Goal: Task Accomplishment & Management: Manage account settings

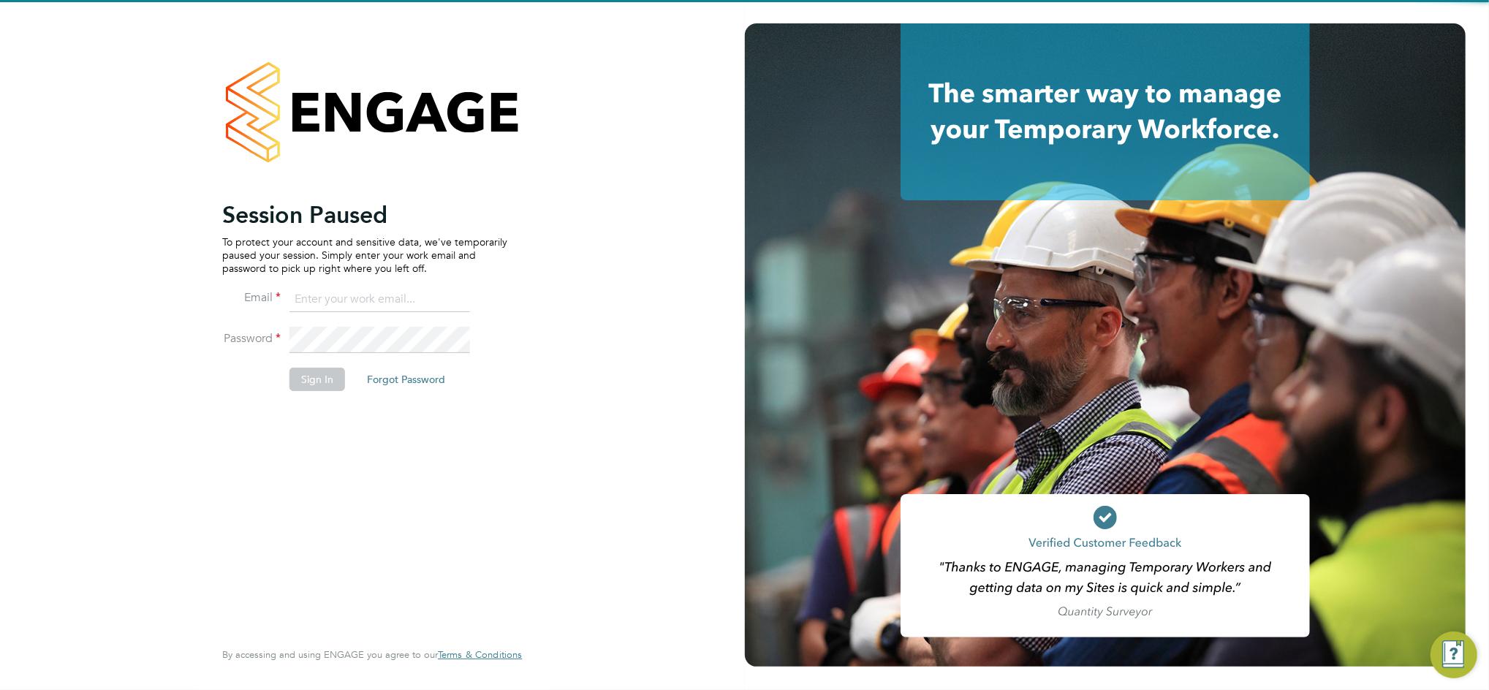
type input "daniel.bassett@thornbaker.co.uk"
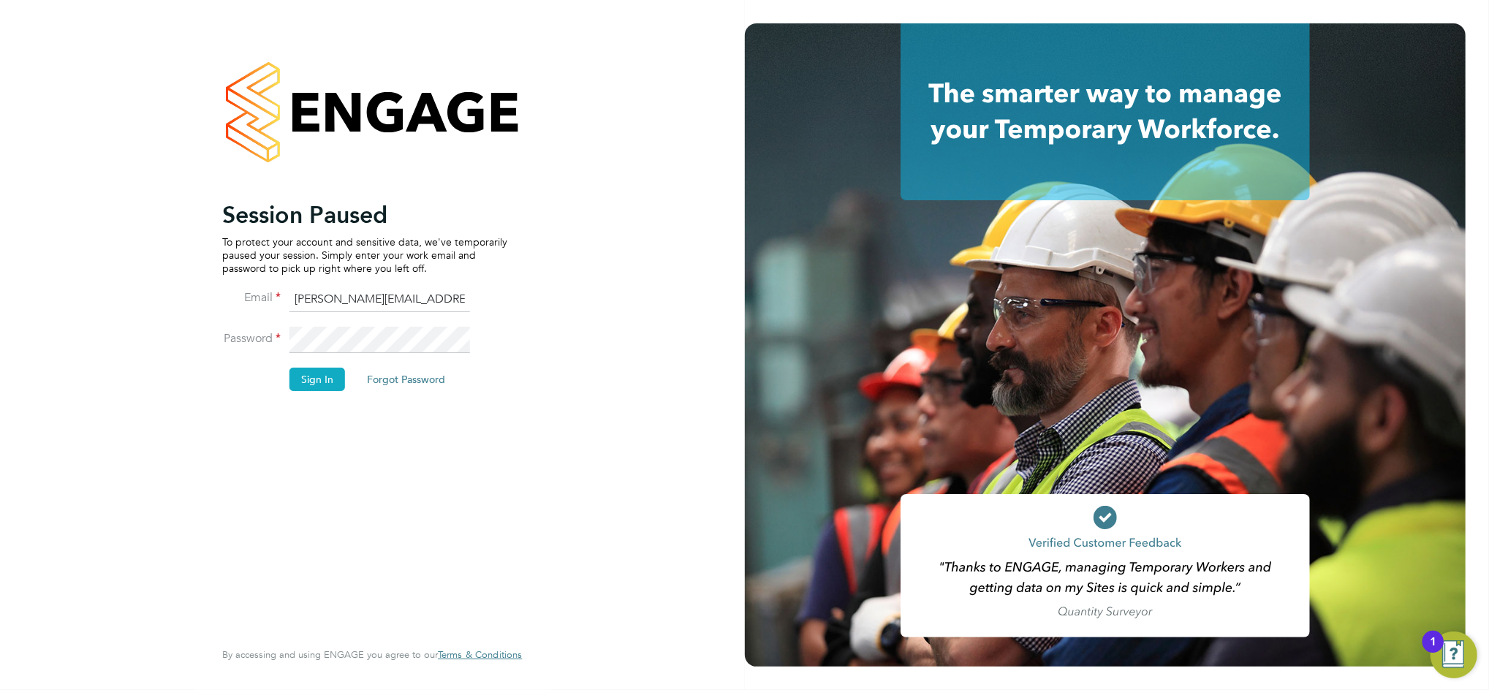
click at [336, 370] on button "Sign In" at bounding box center [318, 379] width 56 height 23
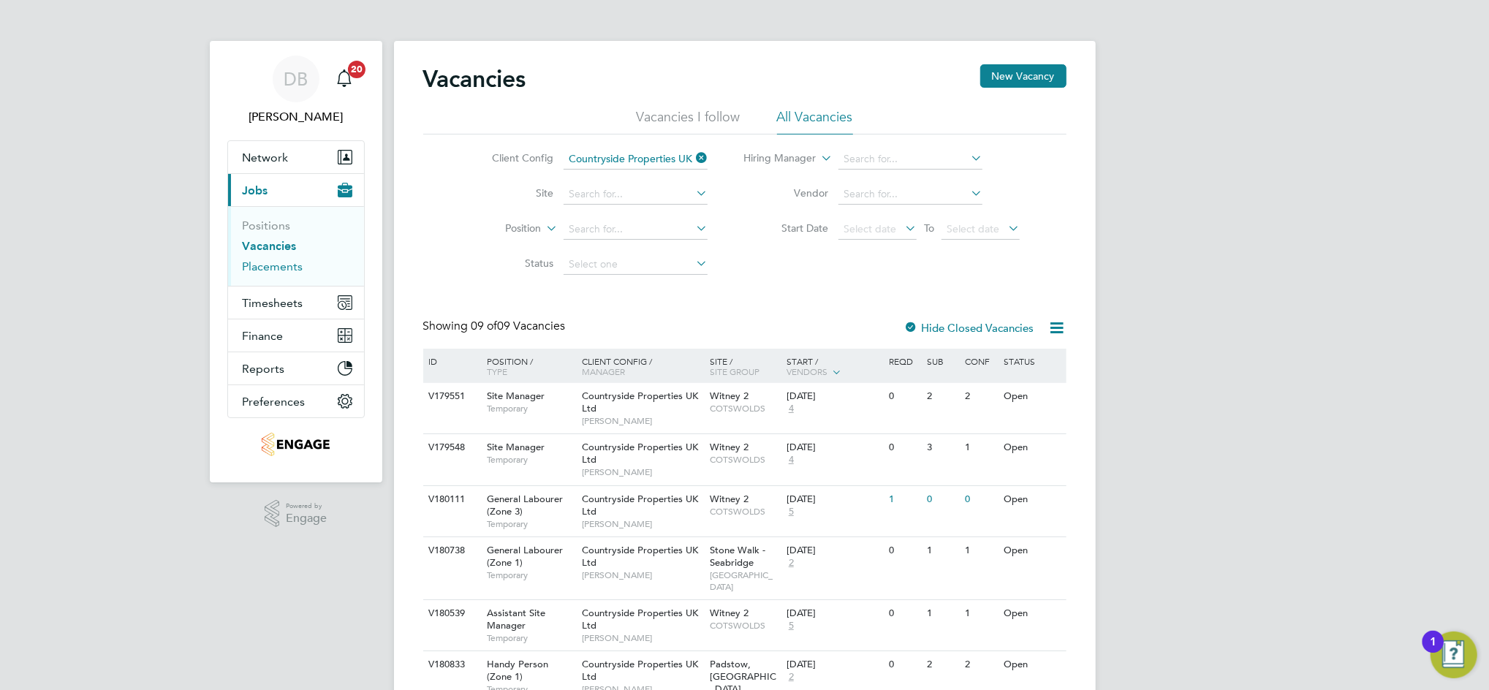
click at [275, 260] on link "Placements" at bounding box center [273, 267] width 61 height 14
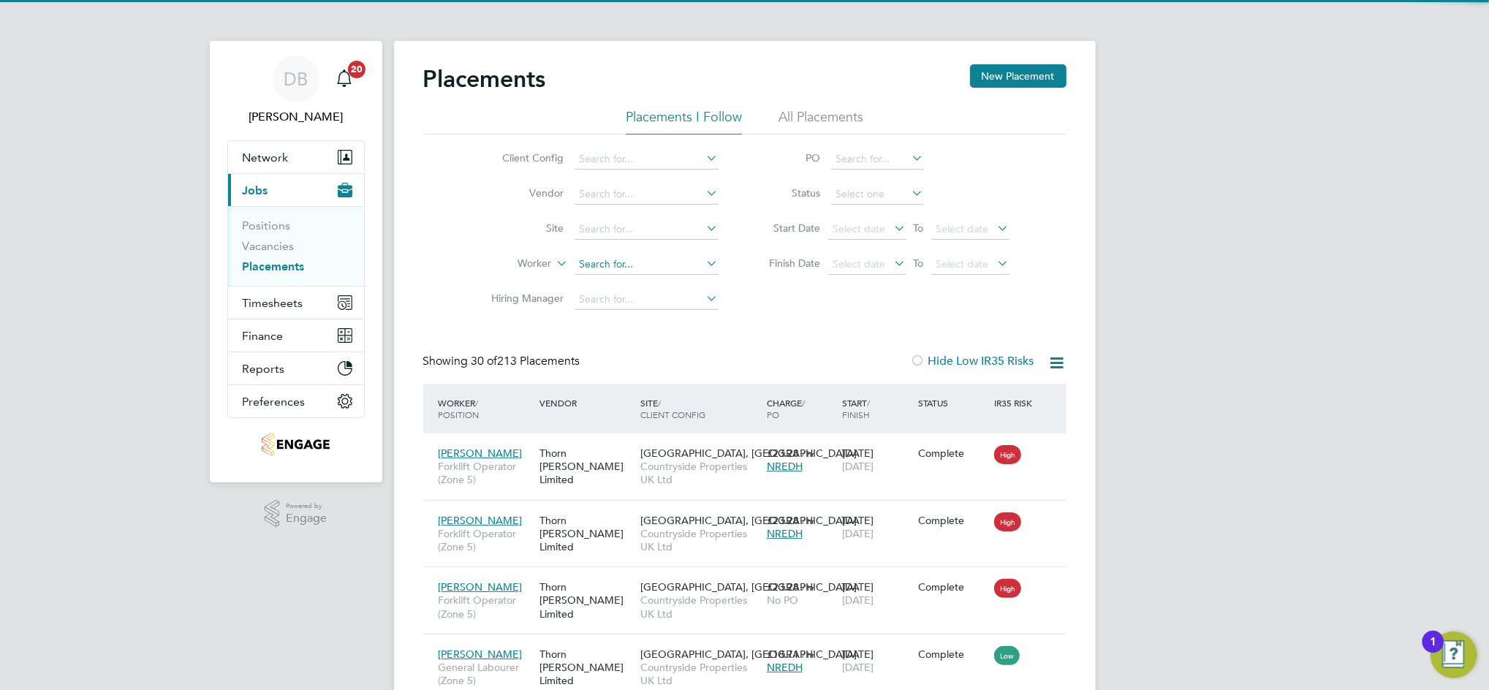
click at [604, 265] on input at bounding box center [647, 264] width 144 height 20
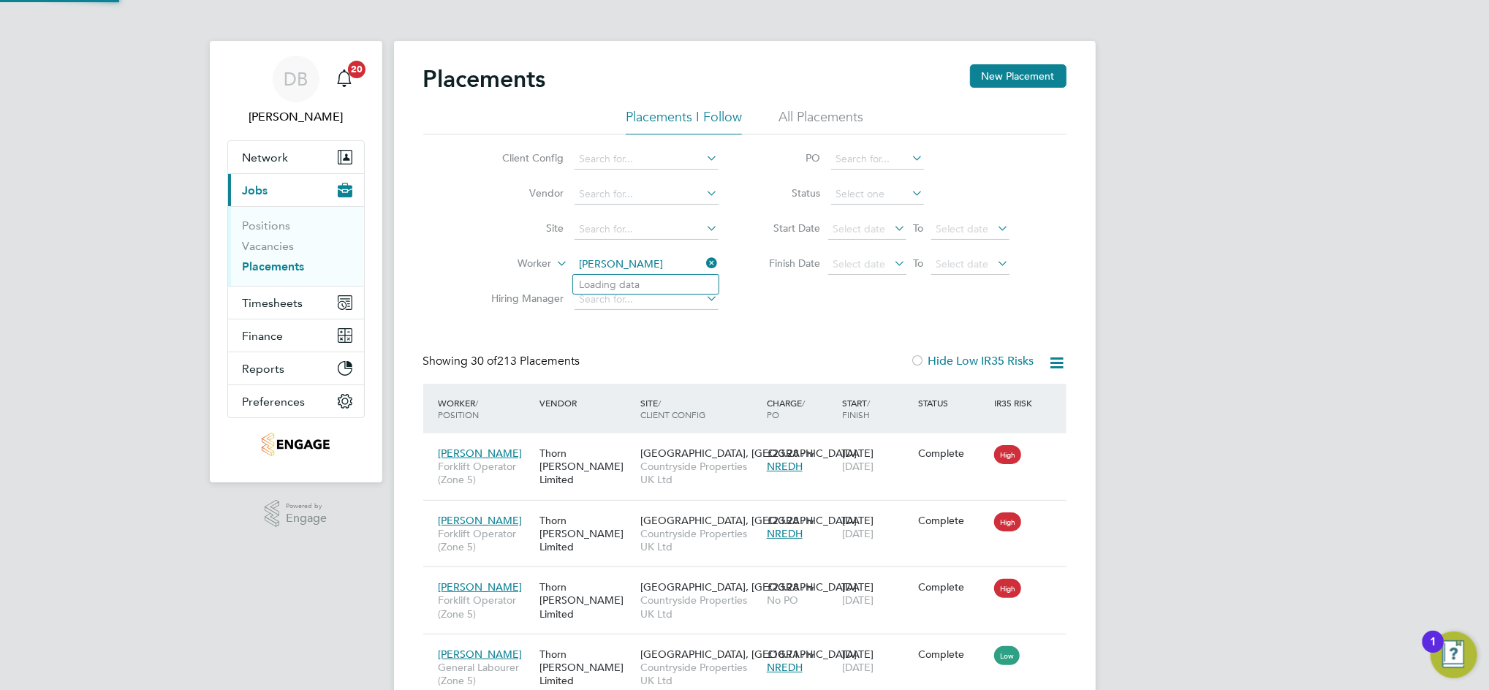
type input "[PERSON_NAME]"
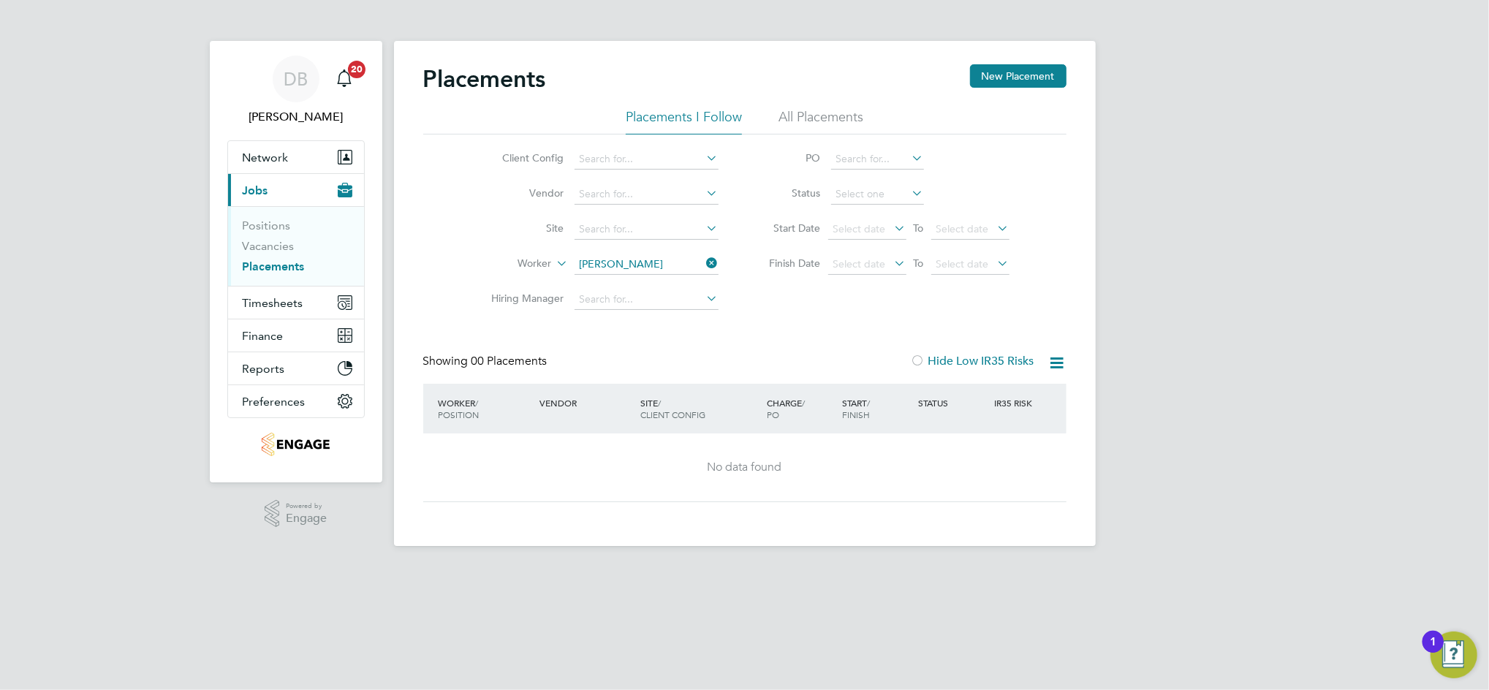
click at [704, 257] on icon at bounding box center [704, 263] width 0 height 20
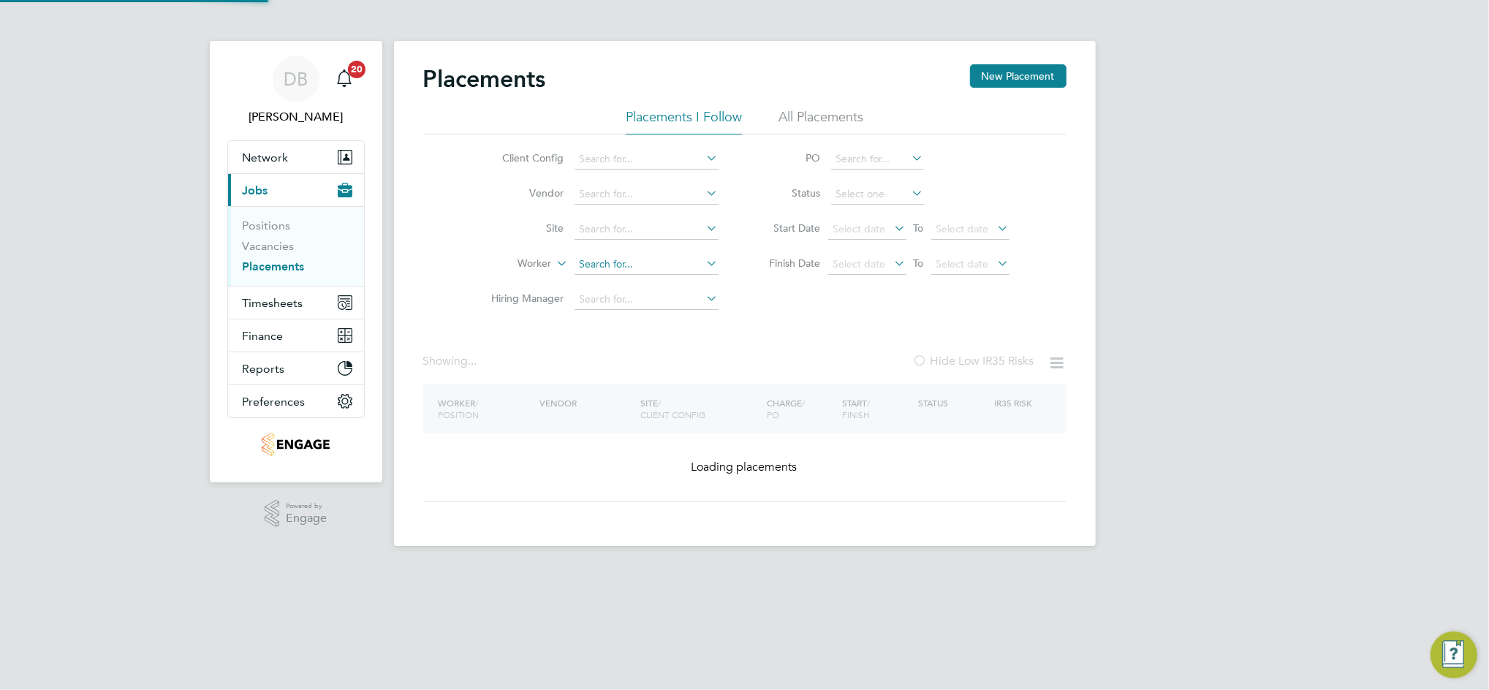
click at [681, 266] on input at bounding box center [647, 264] width 144 height 20
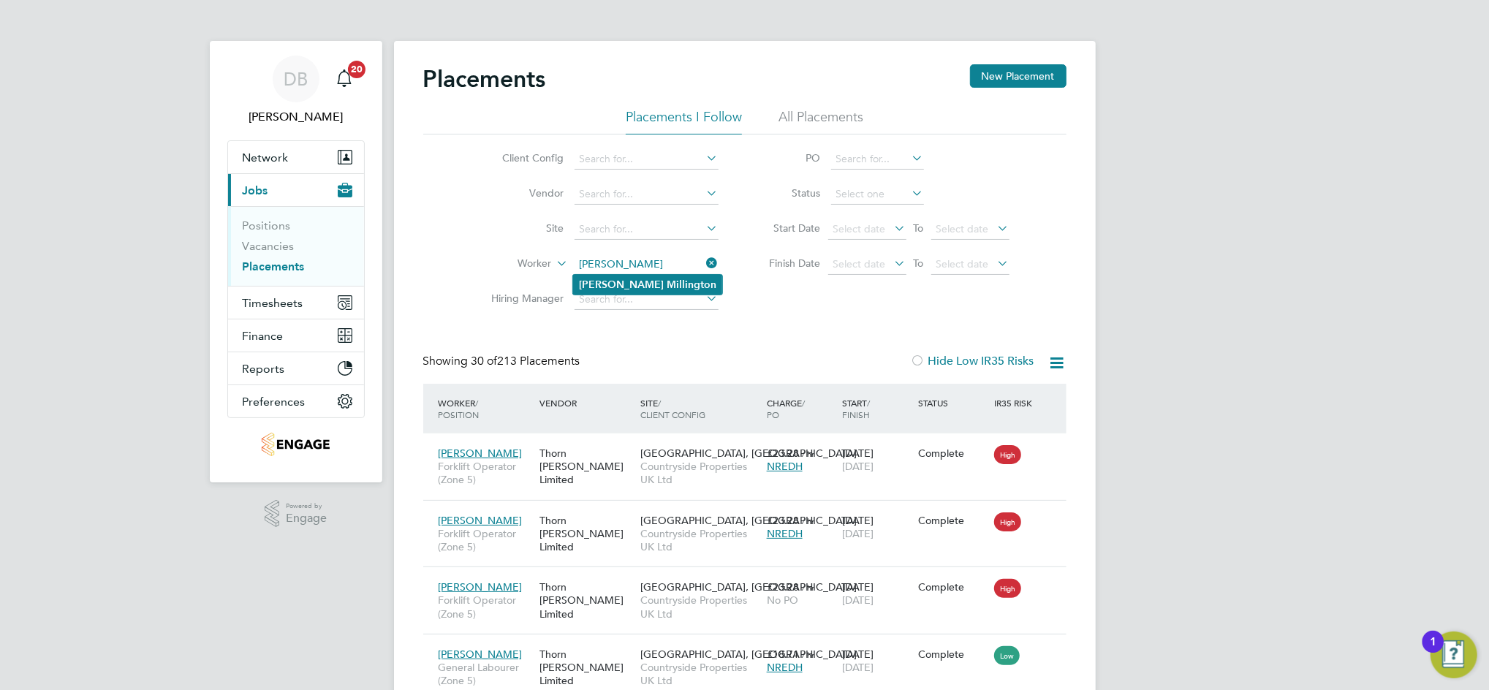
type input "[PERSON_NAME]"
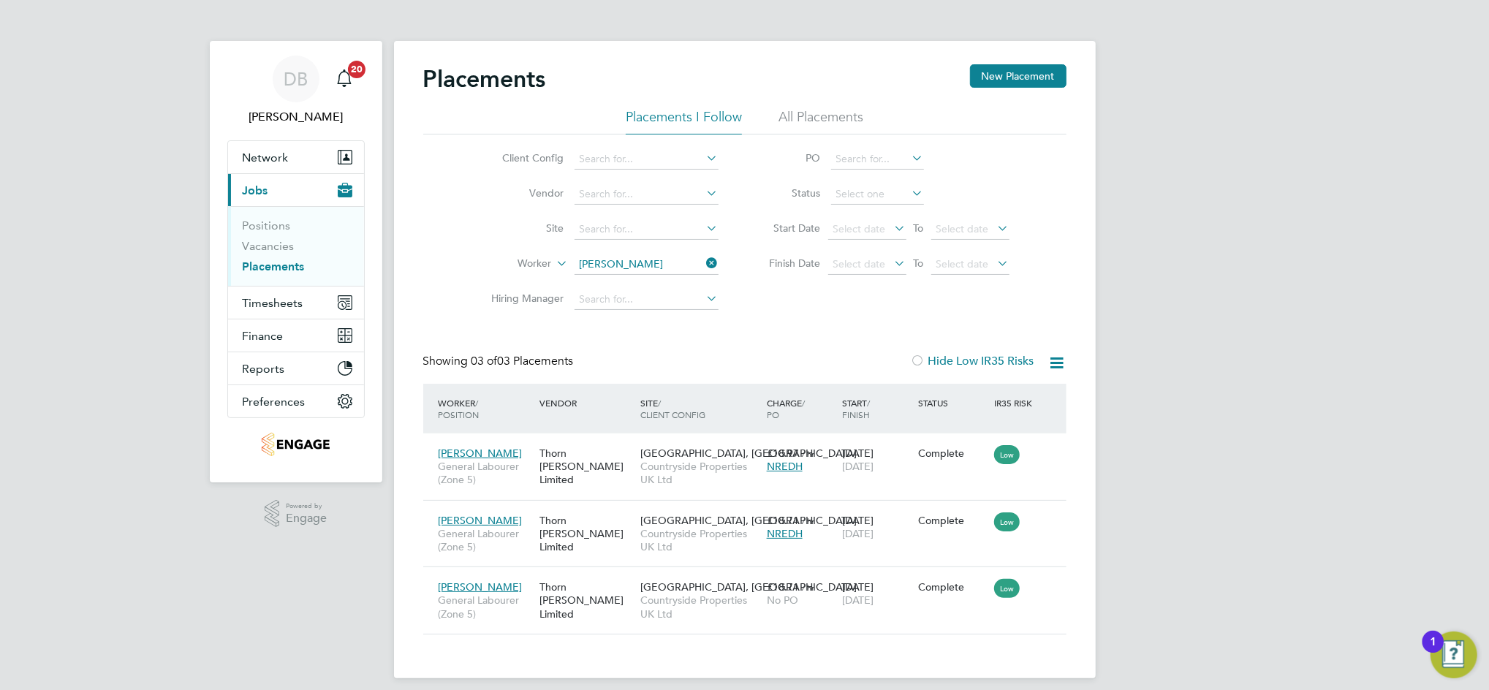
click at [1140, 567] on div "DB [PERSON_NAME] Notifications 20 Applications: Network Team Members Businesses…" at bounding box center [744, 351] width 1489 height 702
click at [295, 301] on span "Timesheets" at bounding box center [273, 303] width 61 height 14
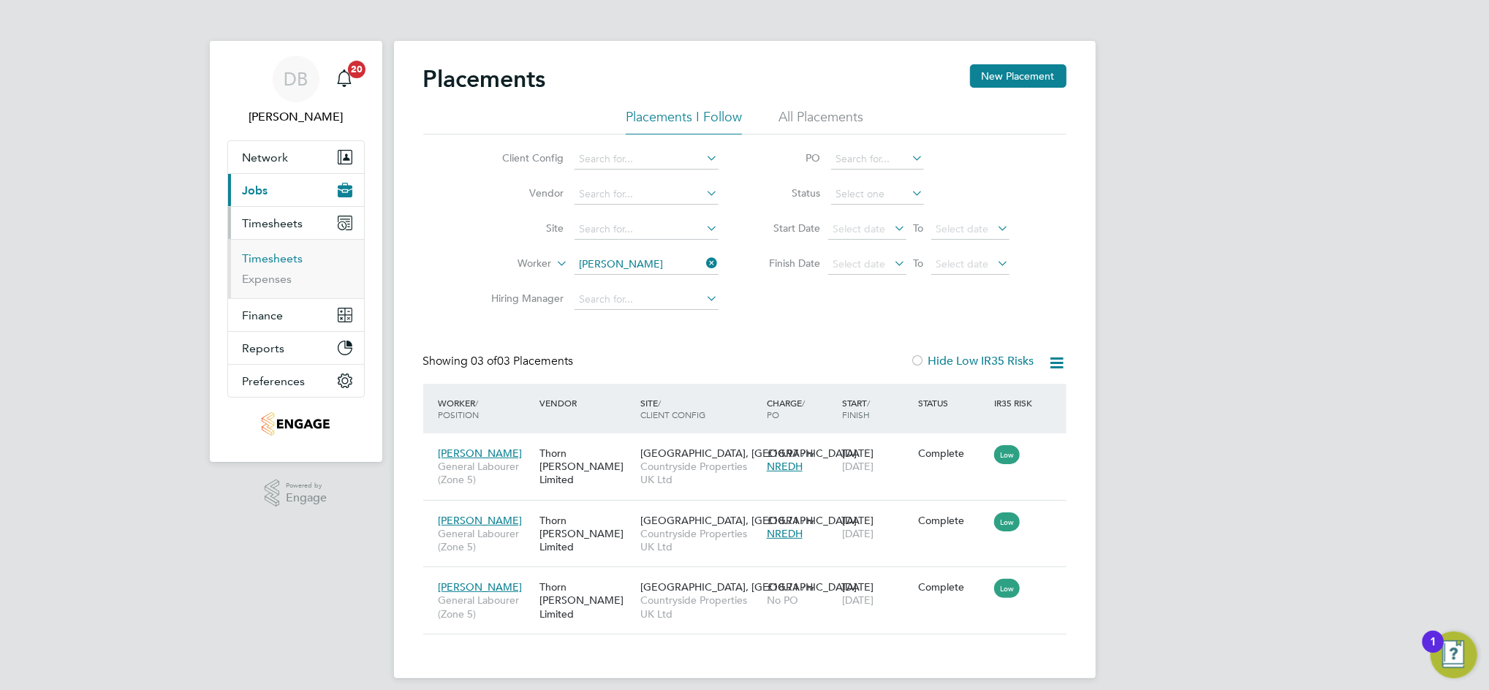
click at [282, 256] on link "Timesheets" at bounding box center [273, 259] width 61 height 14
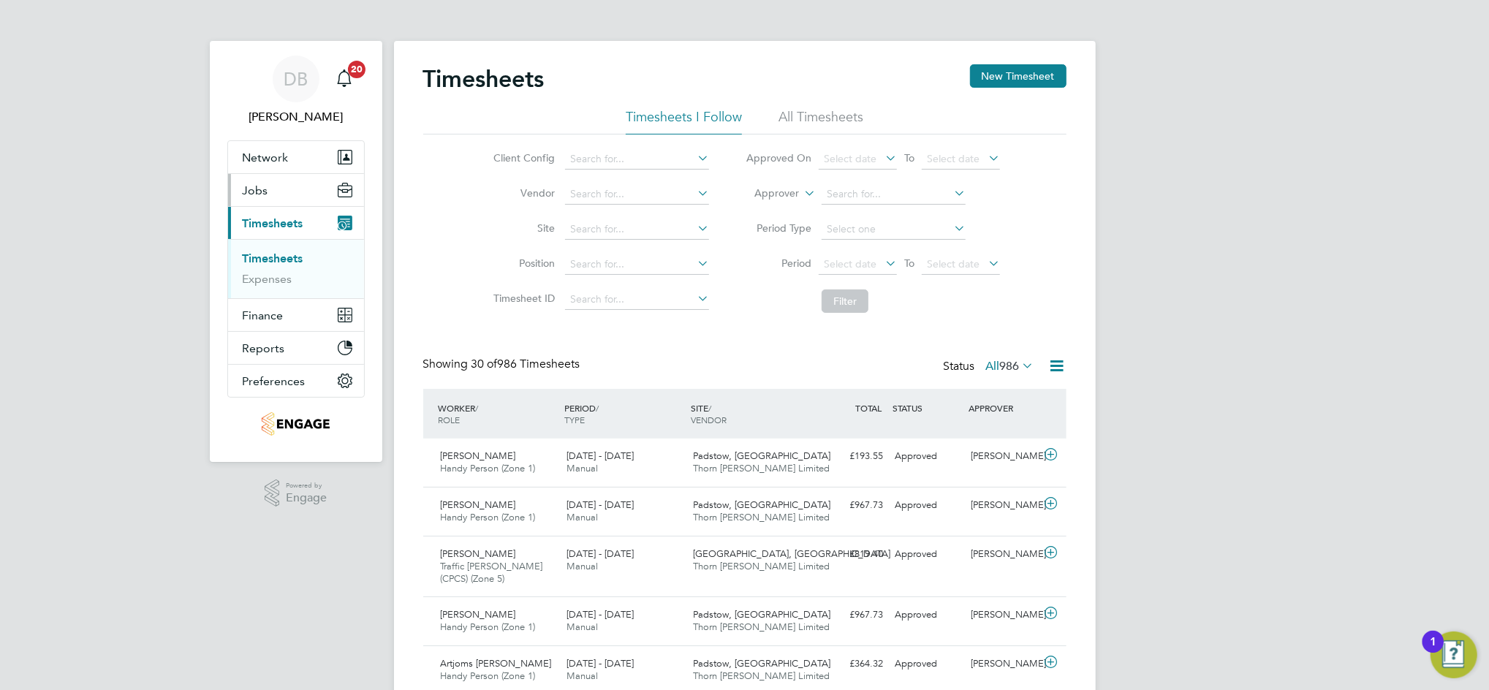
click at [262, 189] on span "Jobs" at bounding box center [256, 191] width 26 height 14
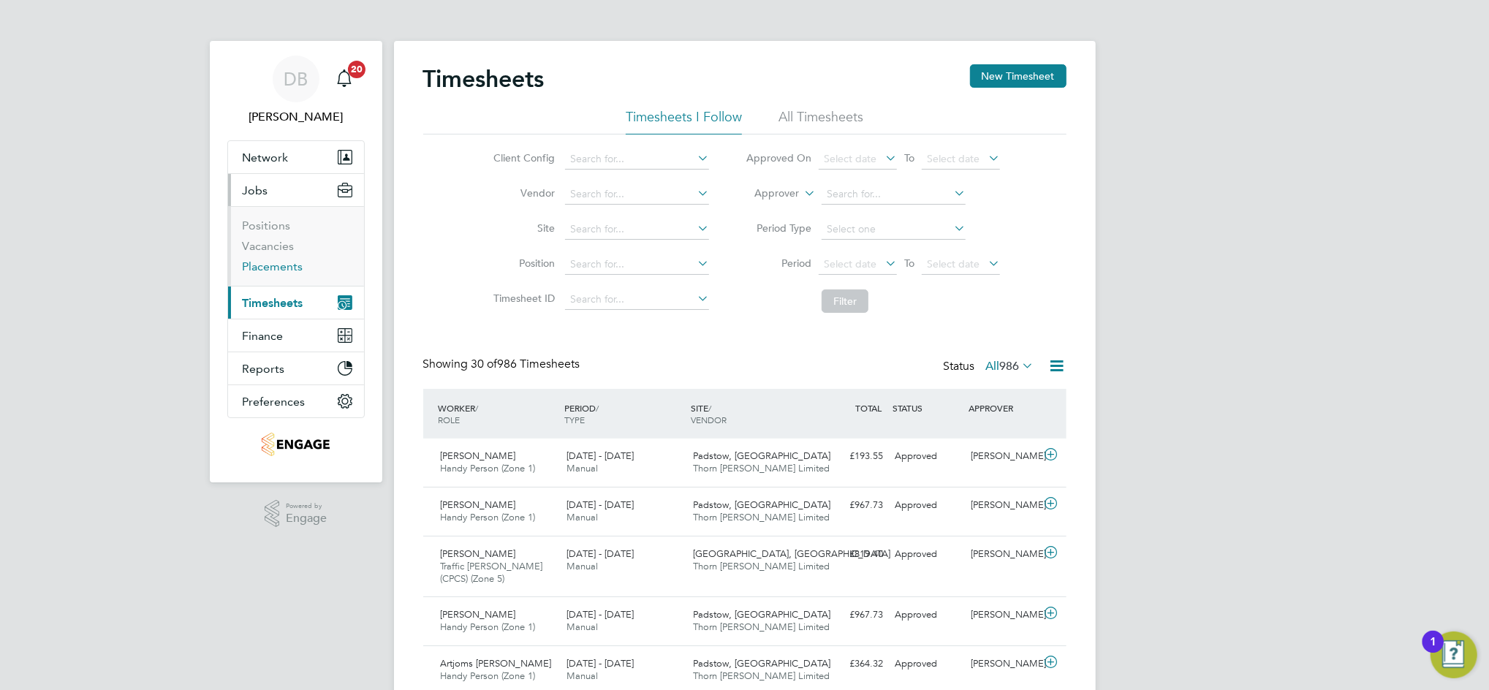
click at [290, 269] on link "Placements" at bounding box center [273, 267] width 61 height 14
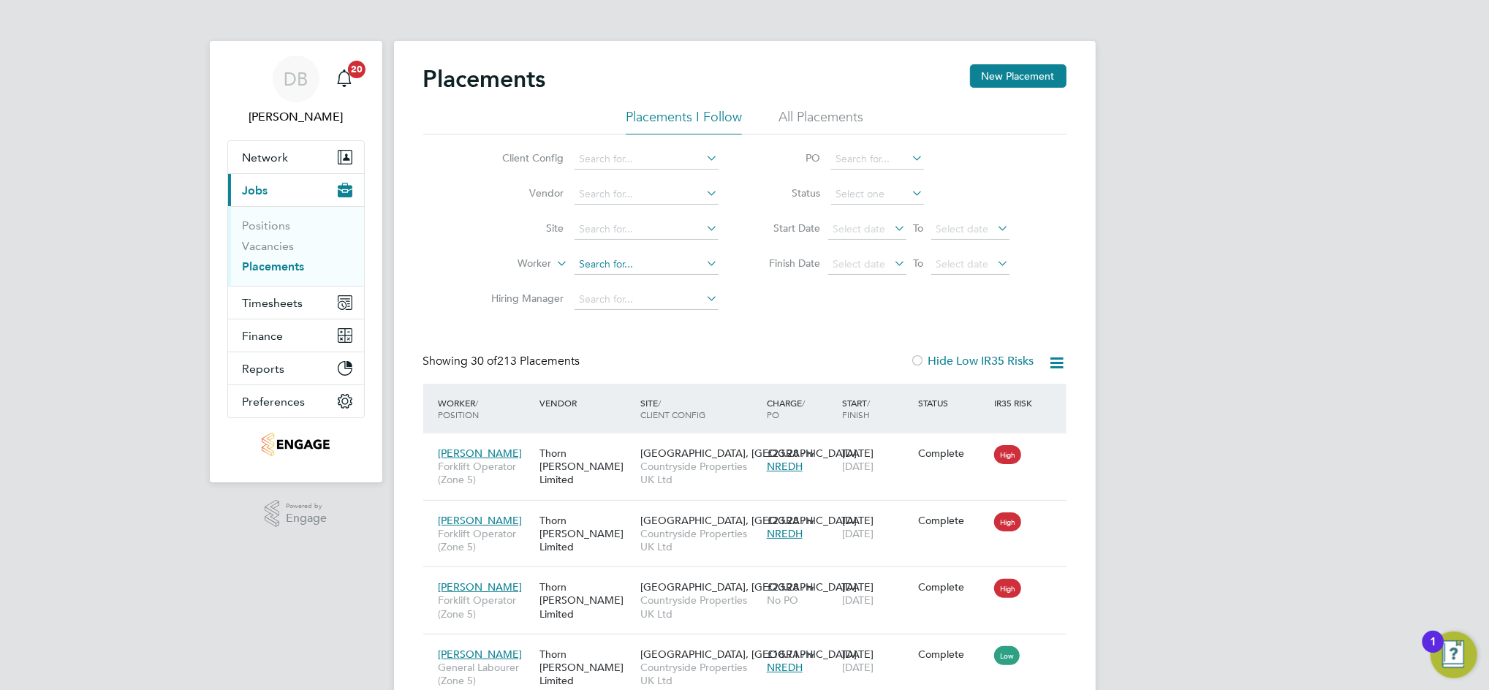
click at [605, 262] on input at bounding box center [647, 264] width 144 height 20
type input "[PERSON_NAME]"
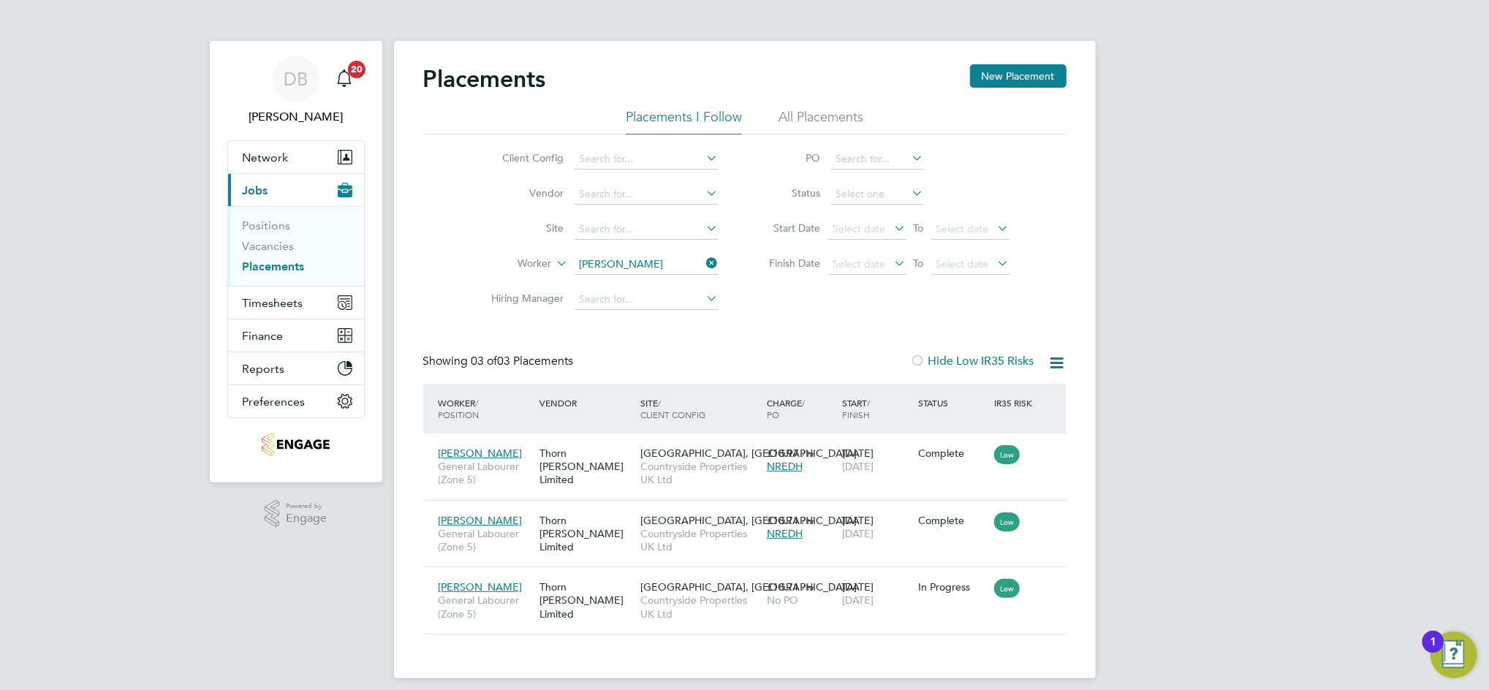
click at [1139, 597] on div "DB [PERSON_NAME] Notifications 20 Applications: Network Team Members Businesses…" at bounding box center [744, 351] width 1489 height 702
click at [273, 301] on span "Timesheets" at bounding box center [273, 303] width 61 height 14
click at [258, 298] on span "Timesheets" at bounding box center [273, 303] width 61 height 14
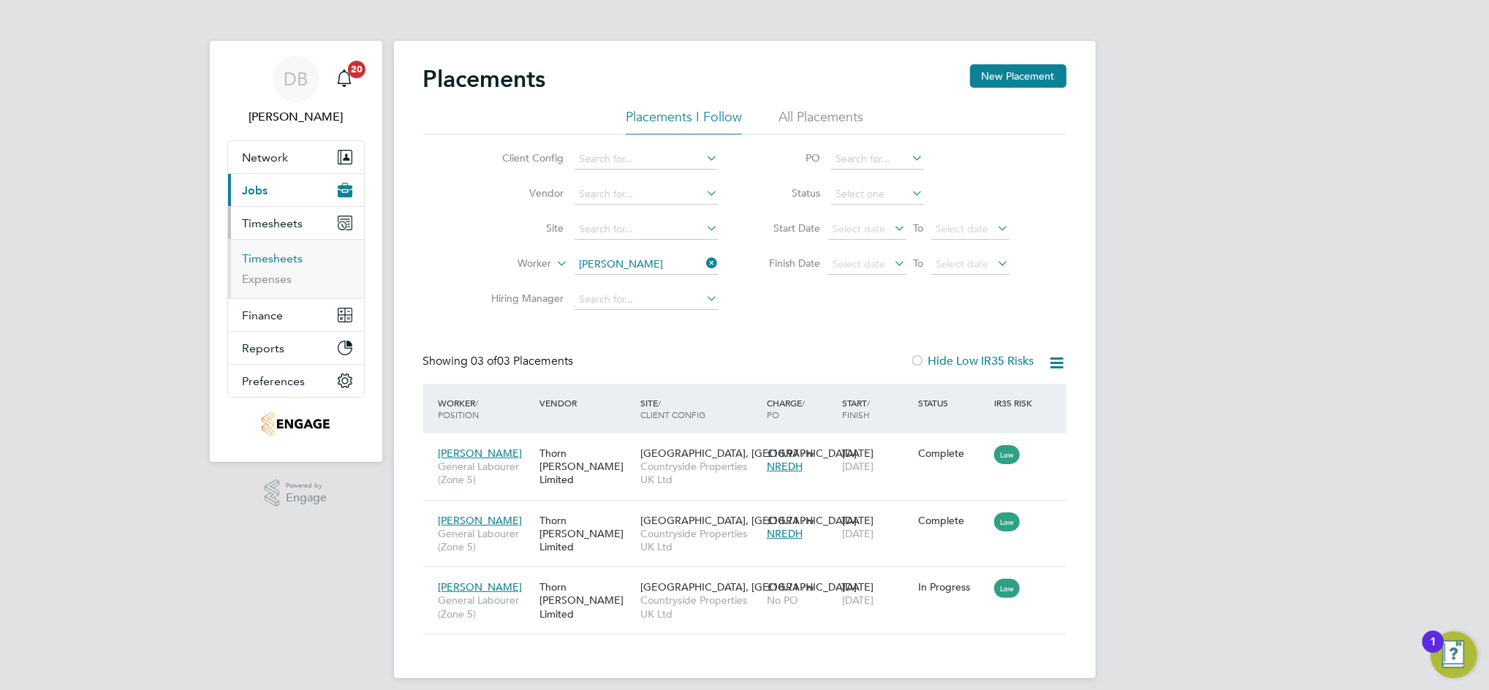
click at [279, 258] on link "Timesheets" at bounding box center [273, 259] width 61 height 14
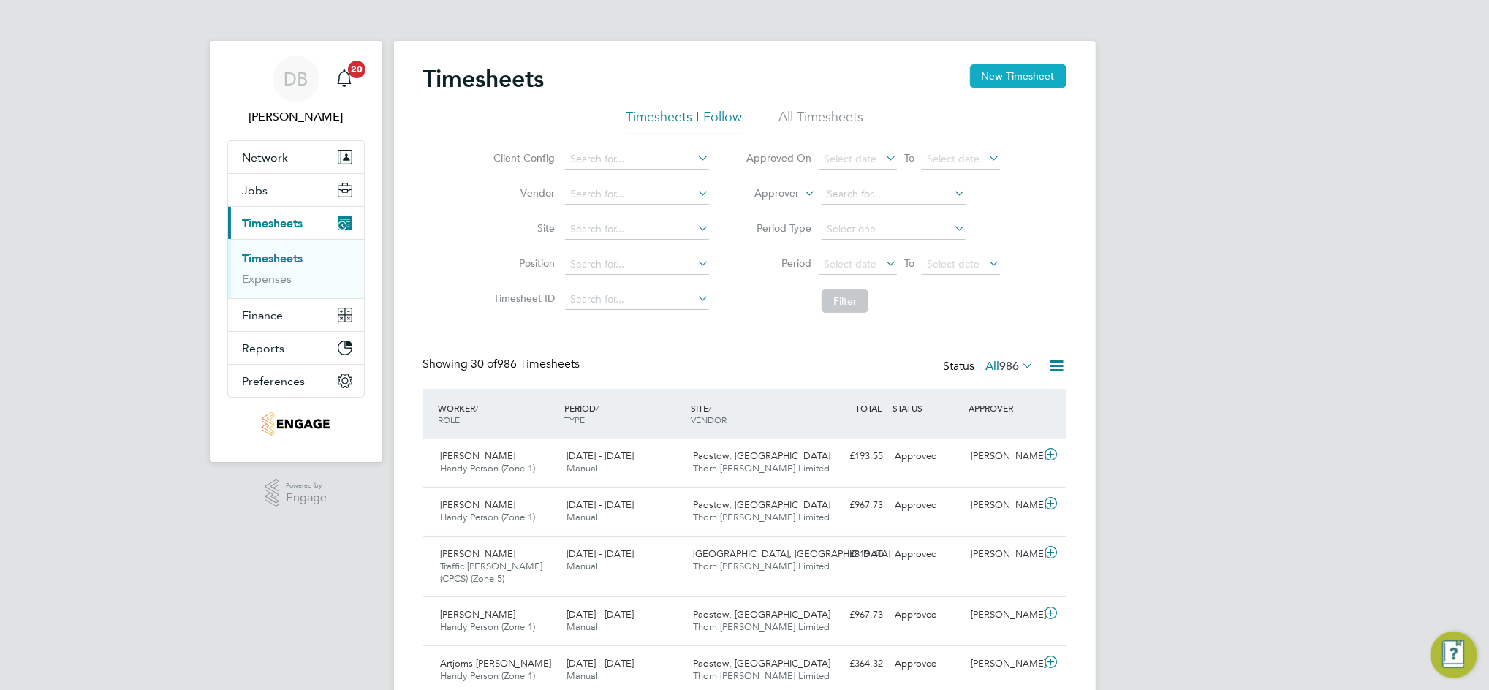
click at [1008, 73] on button "New Timesheet" at bounding box center [1018, 75] width 97 height 23
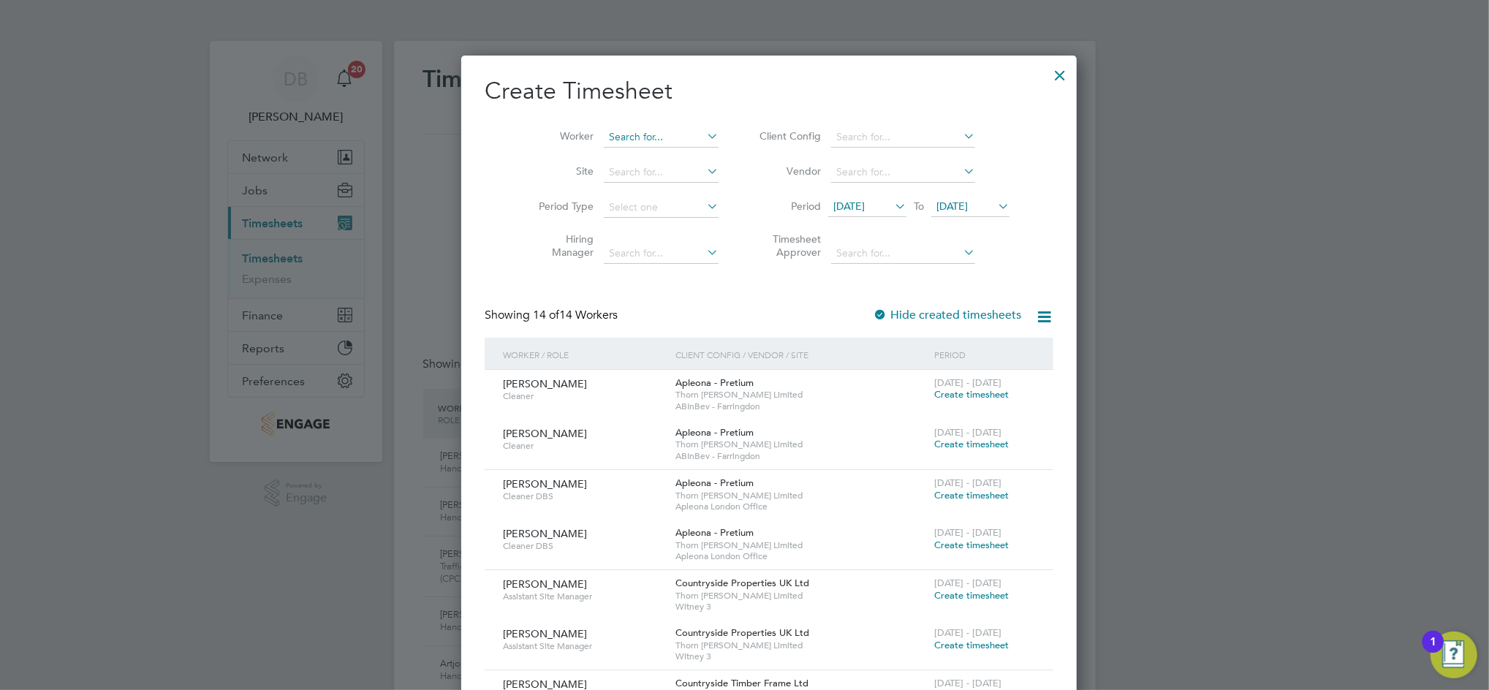
click at [604, 138] on input at bounding box center [661, 137] width 115 height 20
type input "[PERSON_NAME]"
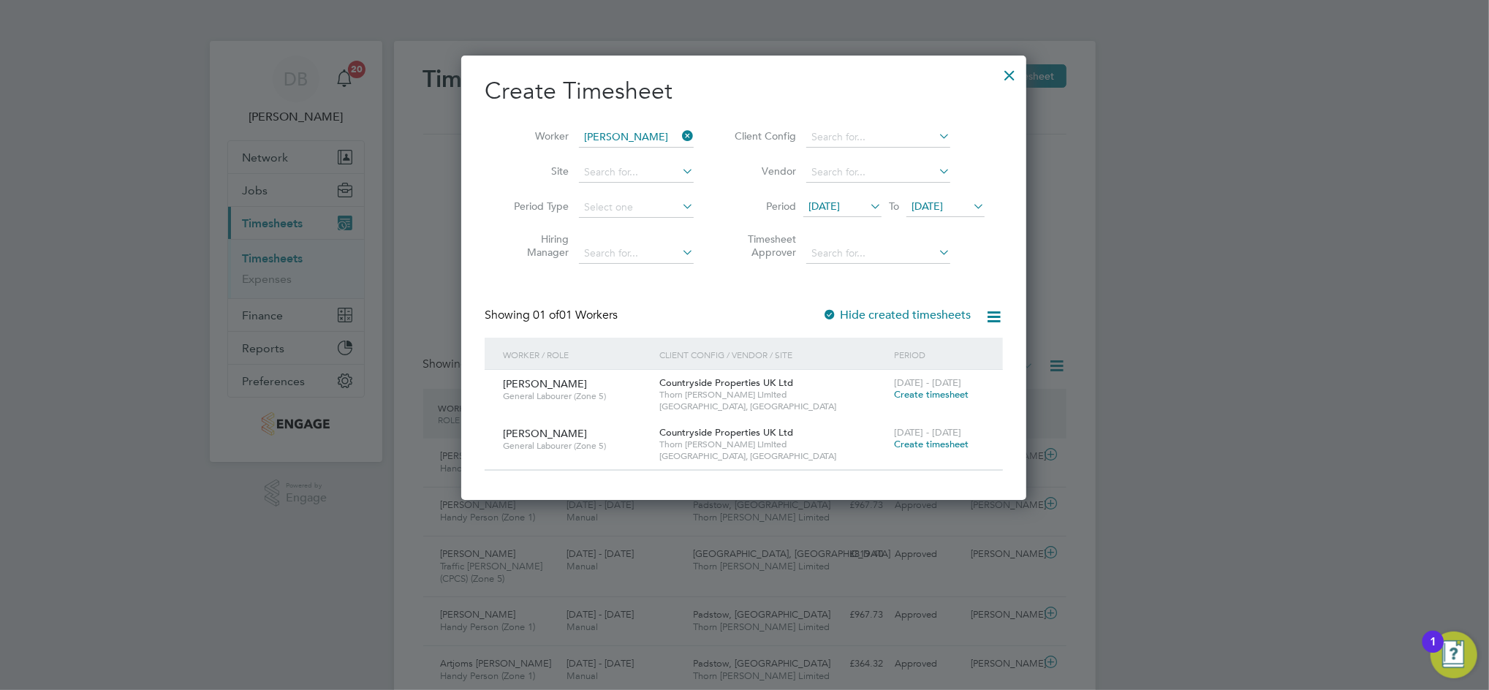
click at [943, 211] on span "[DATE]" at bounding box center [927, 206] width 31 height 13
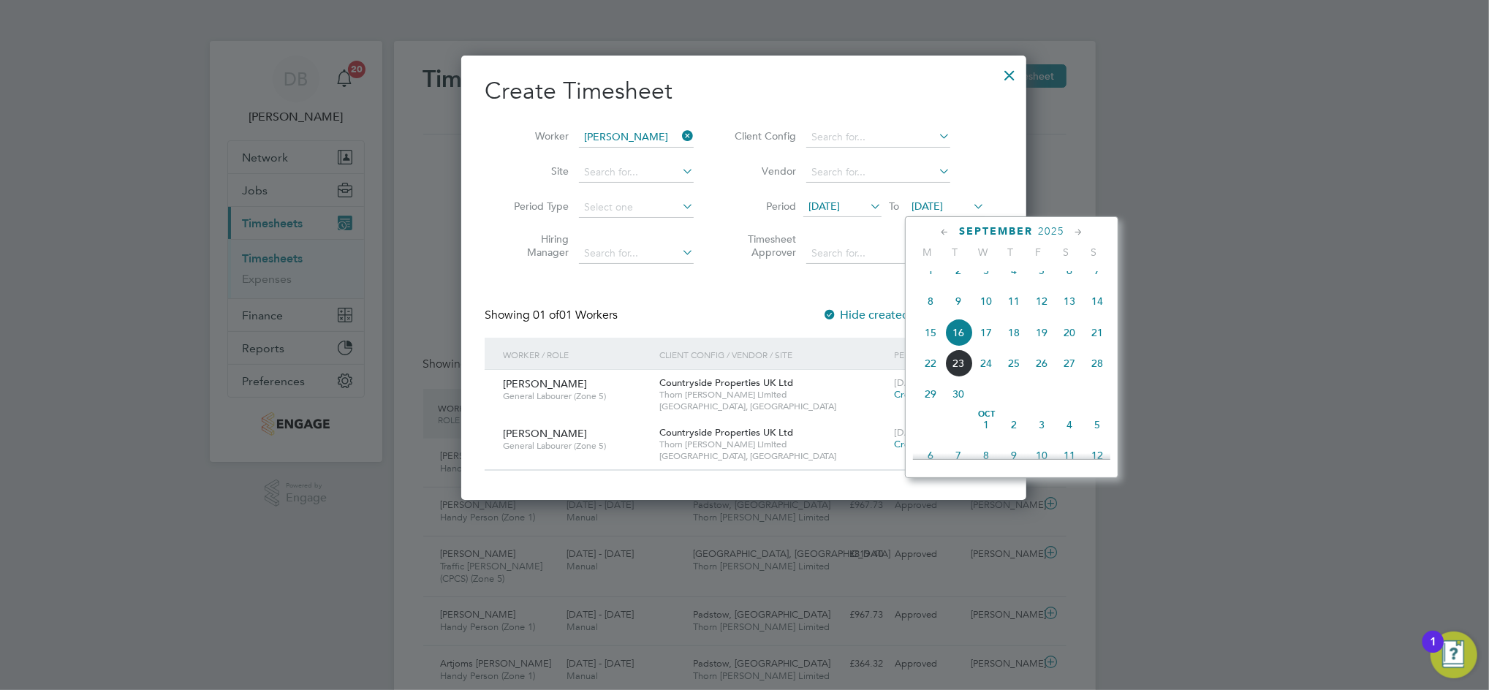
click at [1071, 347] on span "20" at bounding box center [1070, 333] width 28 height 28
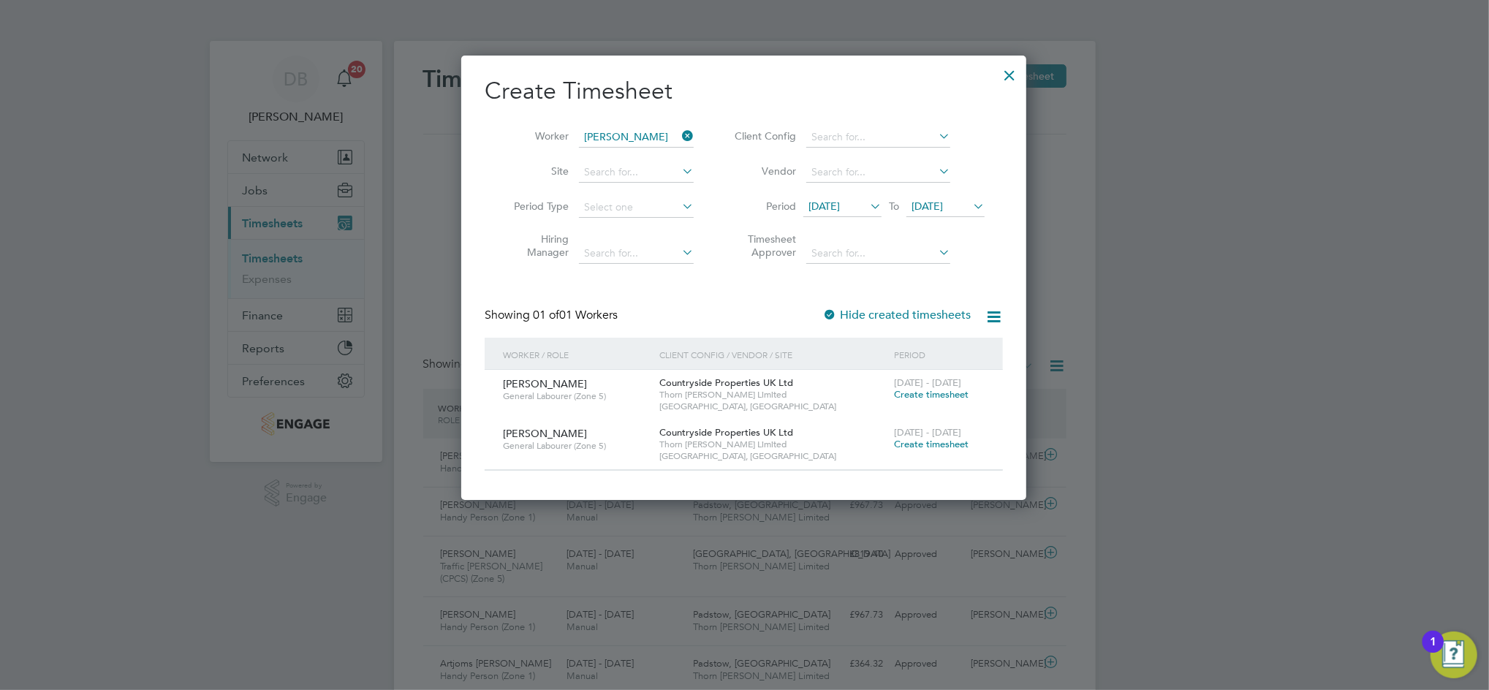
click at [867, 208] on icon at bounding box center [867, 206] width 0 height 20
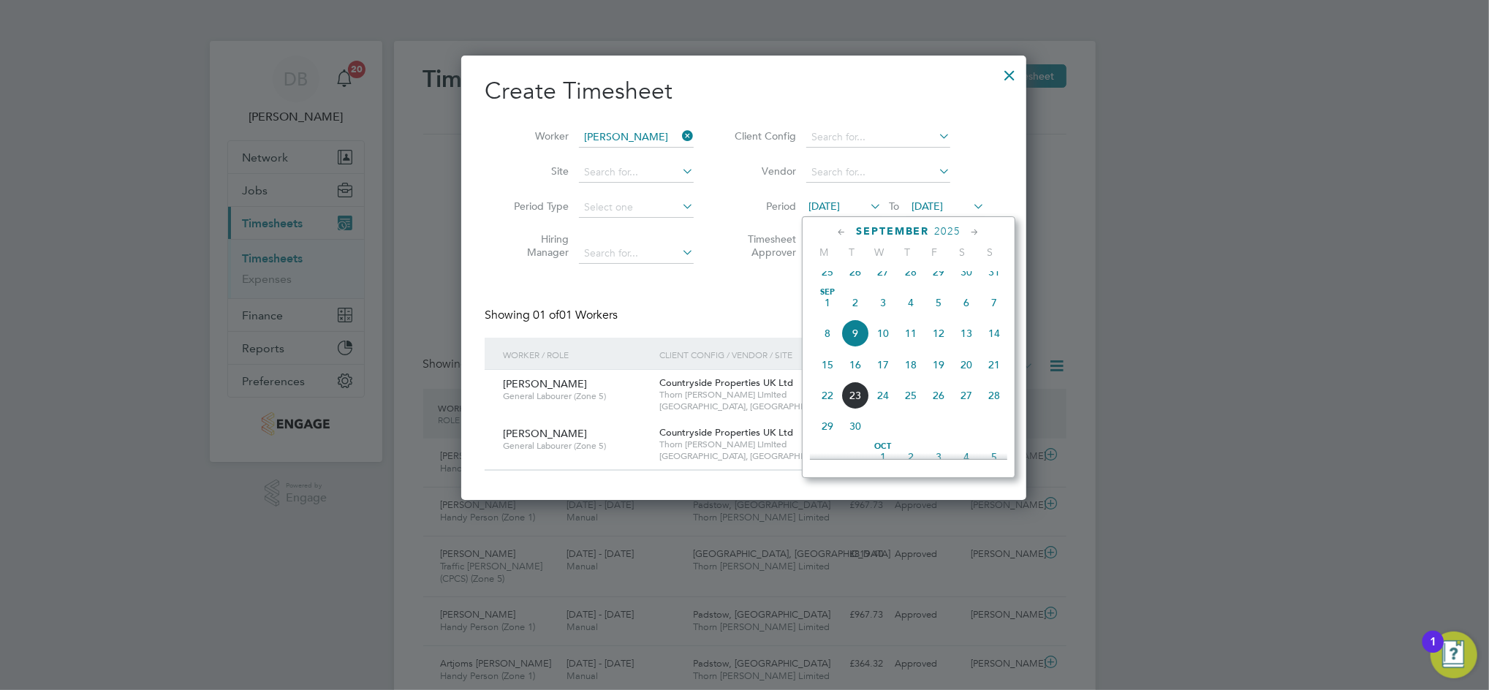
click at [831, 375] on span "15" at bounding box center [828, 365] width 28 height 28
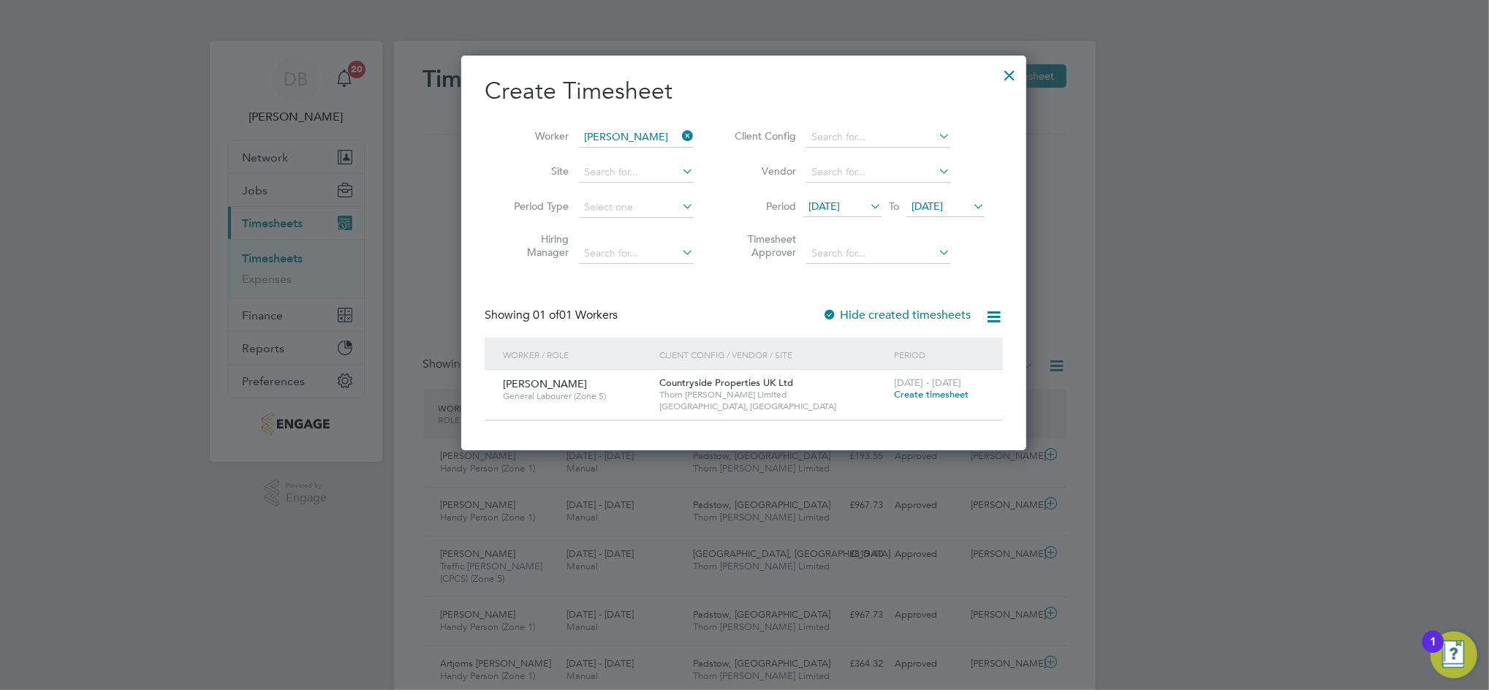
click at [899, 391] on span "Create timesheet" at bounding box center [931, 394] width 75 height 12
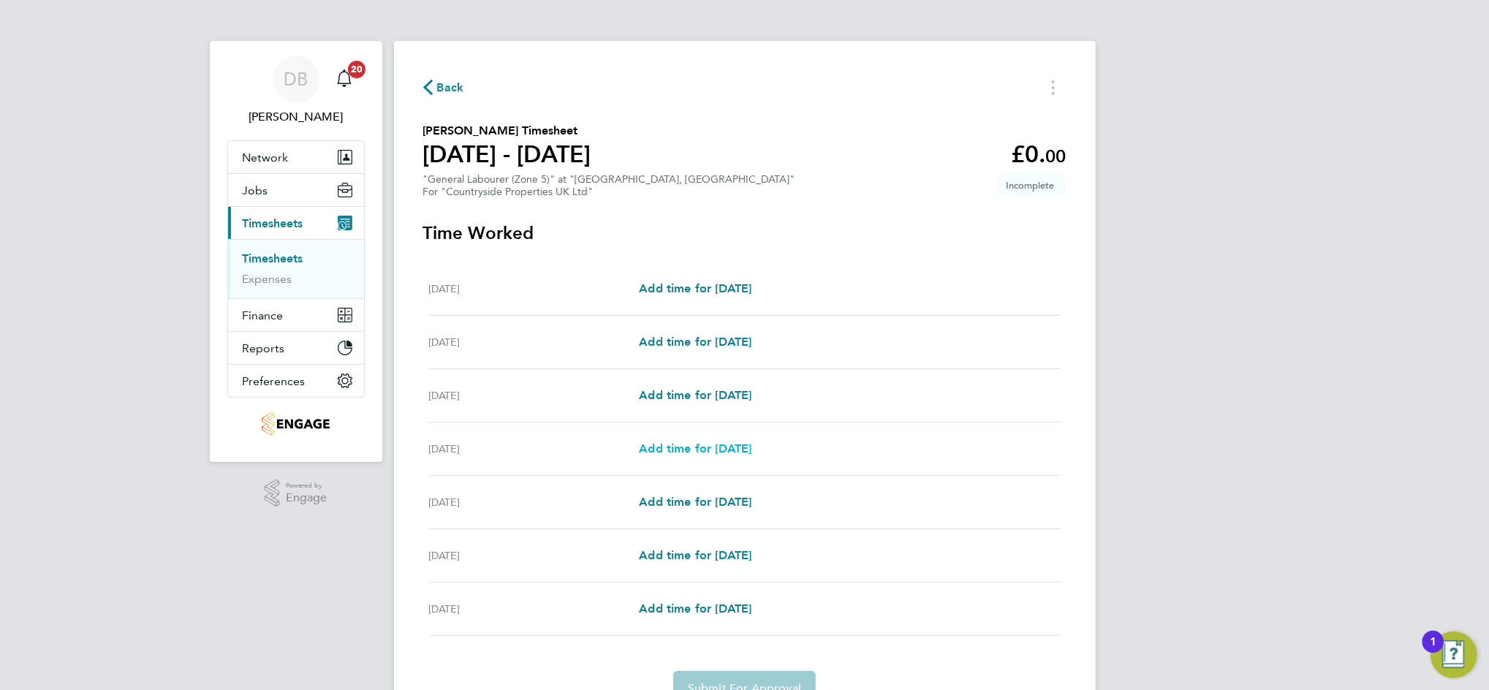
click at [703, 453] on span "Add time for [DATE]" at bounding box center [695, 449] width 113 height 14
select select "30"
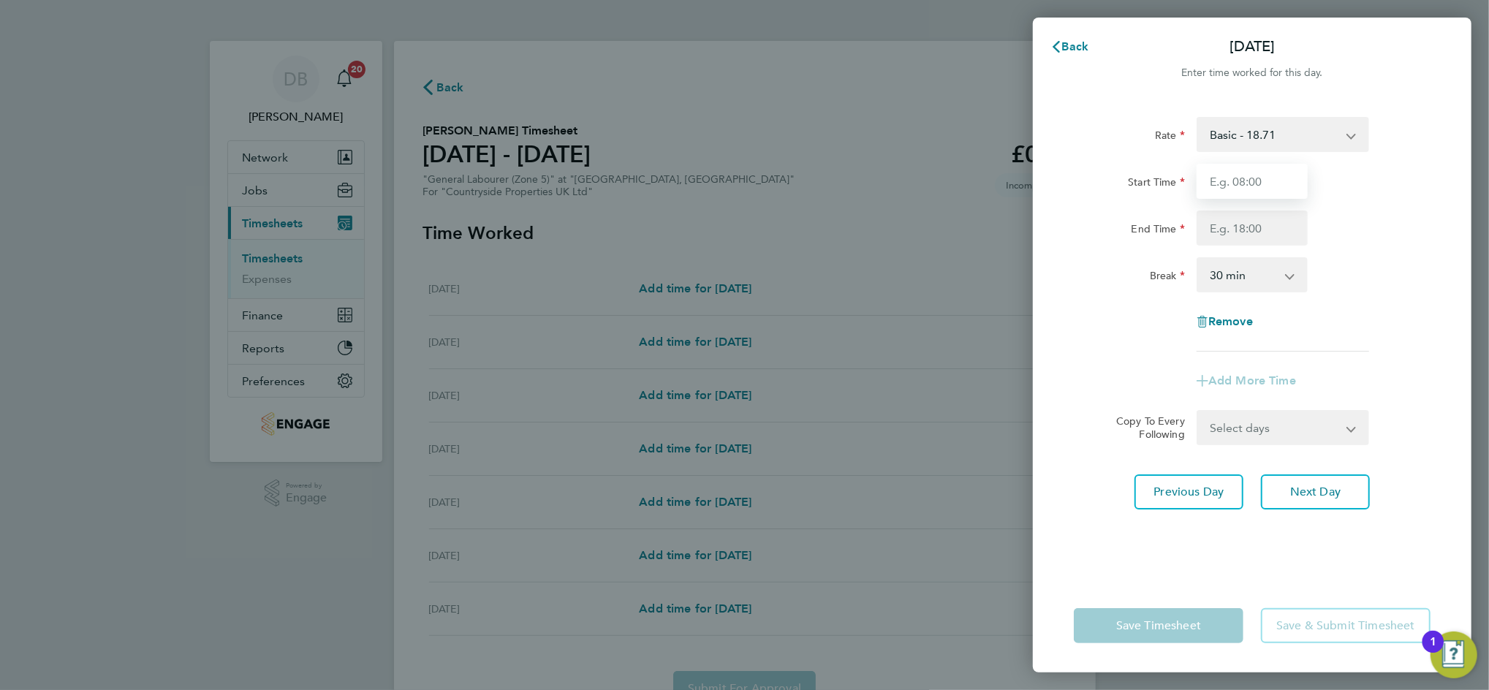
click at [1247, 184] on input "Start Time" at bounding box center [1252, 181] width 111 height 35
type input "07:30"
type input "16:30"
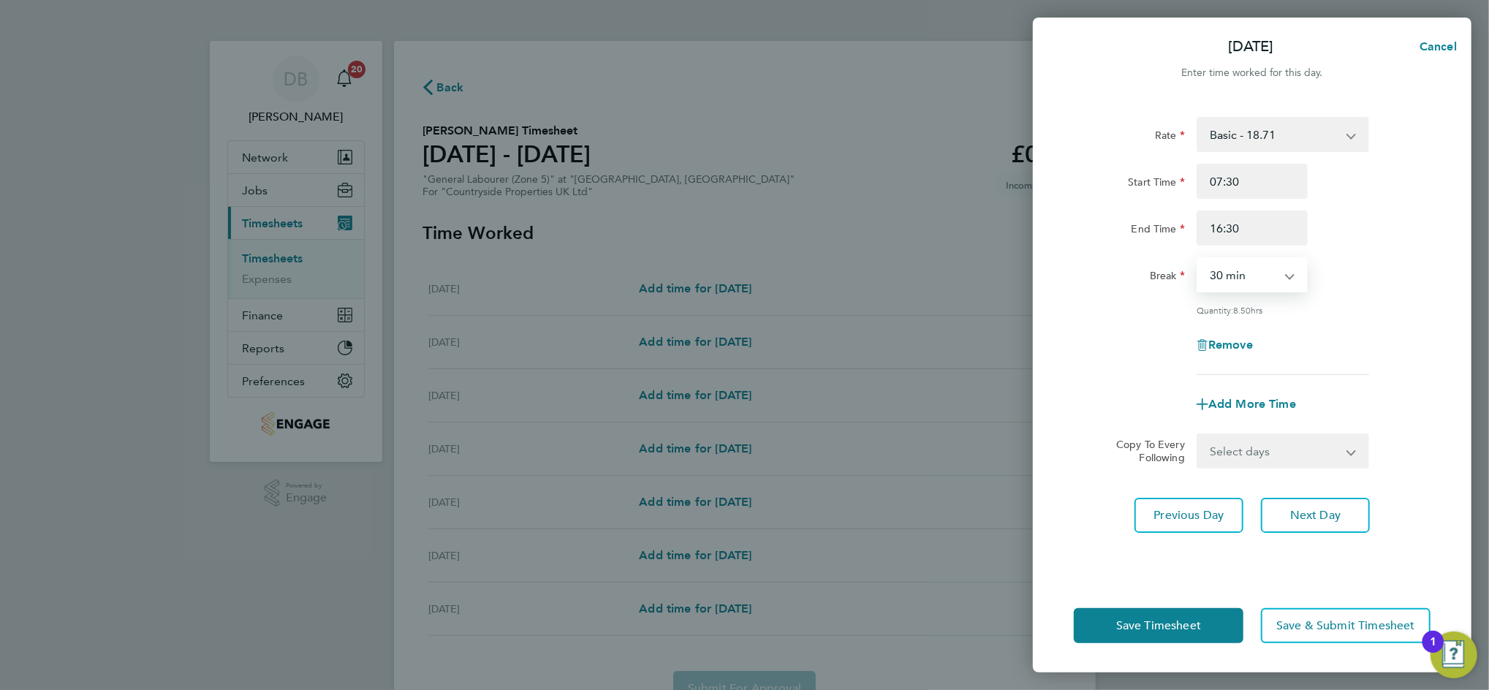
click at [1344, 454] on select "Select days Day Weekend (Sat-Sun) [DATE] [DATE] [DATE]" at bounding box center [1275, 451] width 154 height 32
select select "FRI"
click at [1198, 435] on select "Select days Day Weekend (Sat-Sun) [DATE] [DATE] [DATE]" at bounding box center [1275, 451] width 154 height 32
select select "[DATE]"
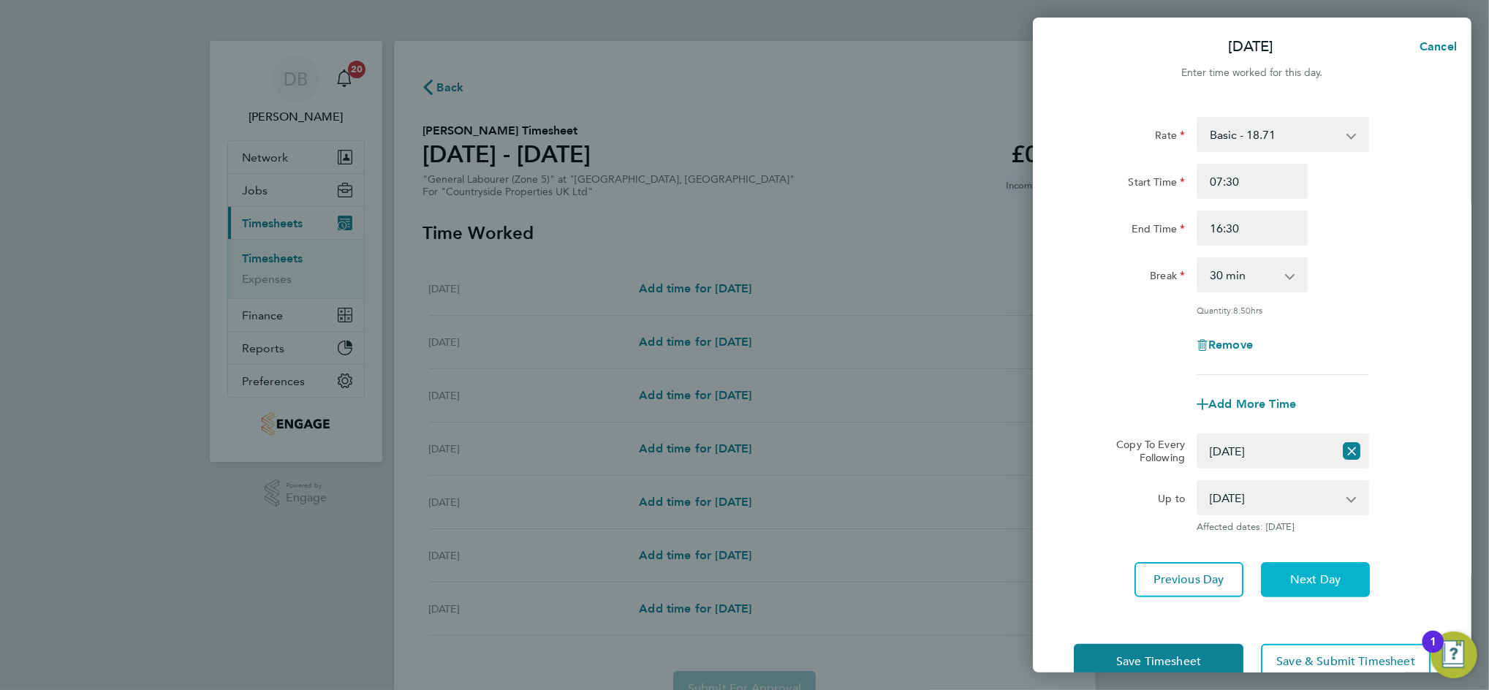
click at [1318, 588] on button "Next Day" at bounding box center [1315, 579] width 109 height 35
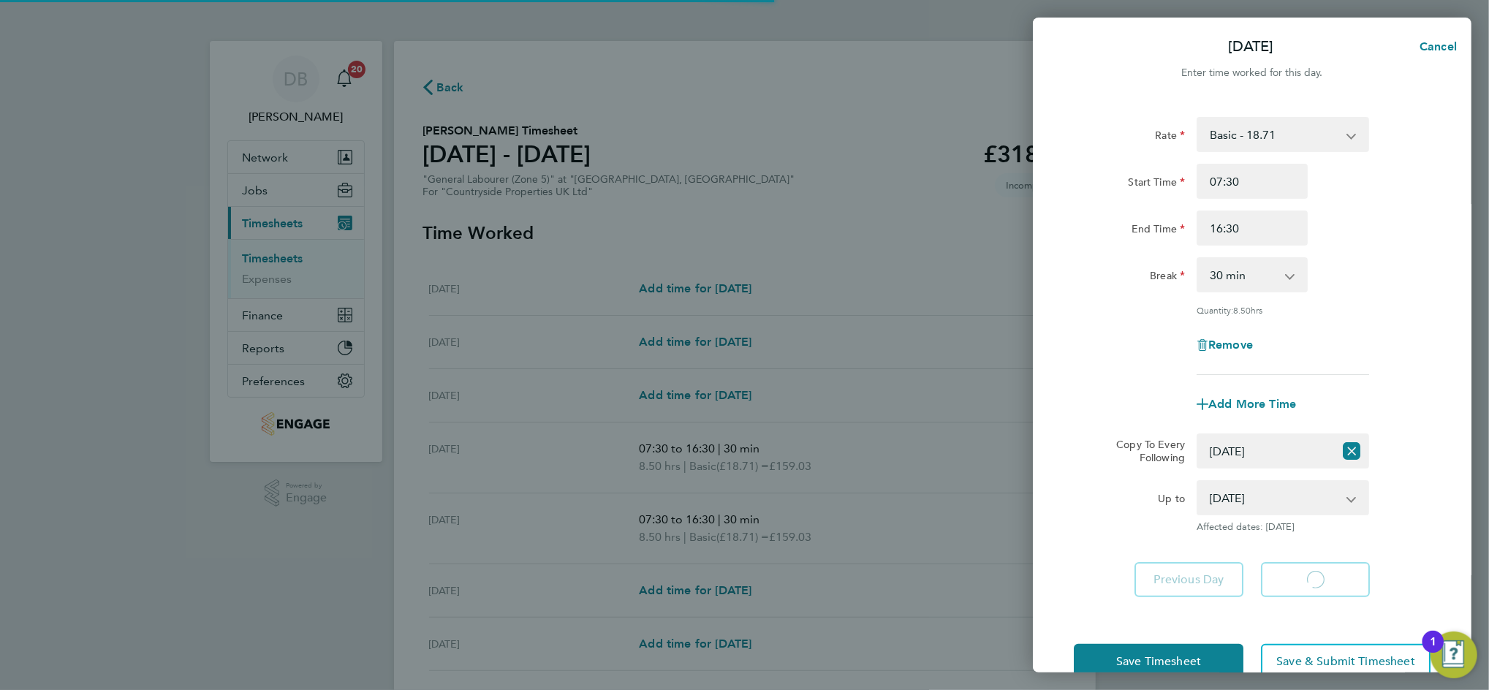
select select "30"
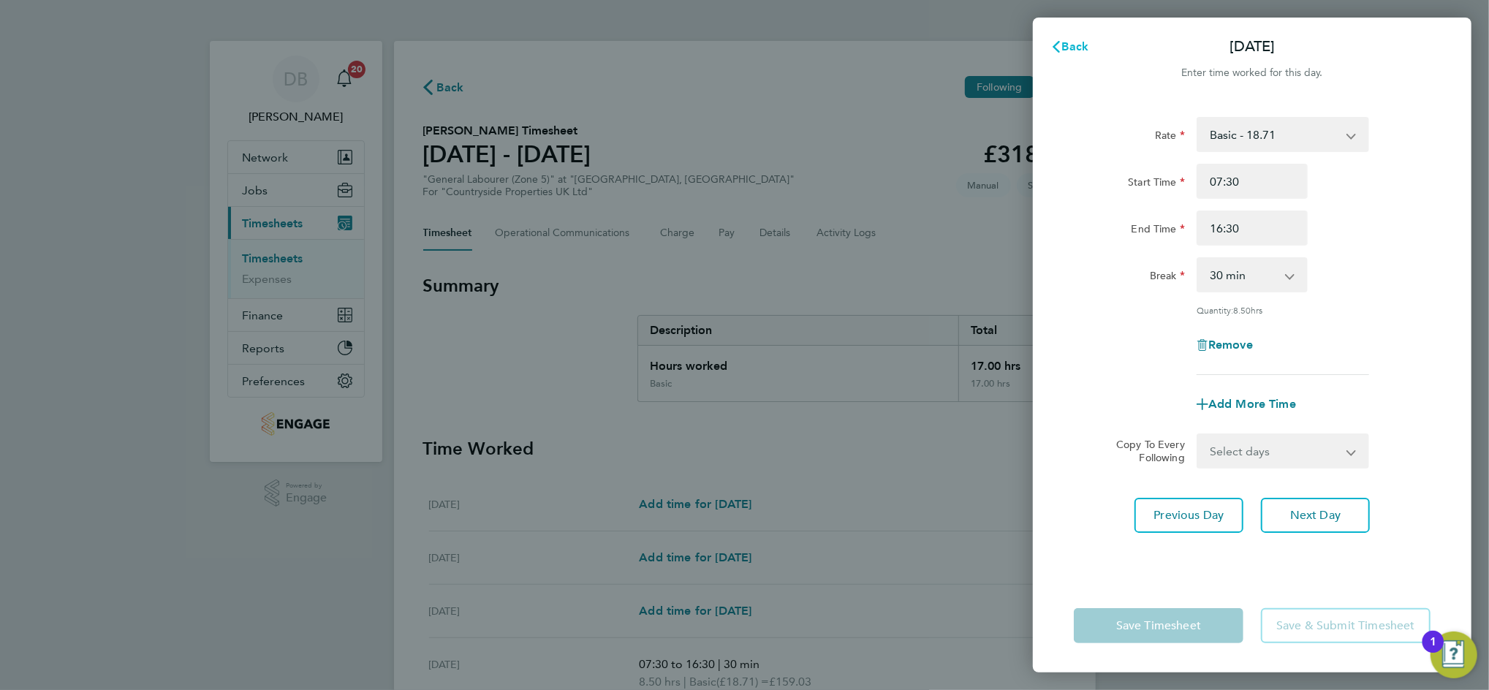
click at [1076, 45] on span "Back" at bounding box center [1075, 46] width 27 height 14
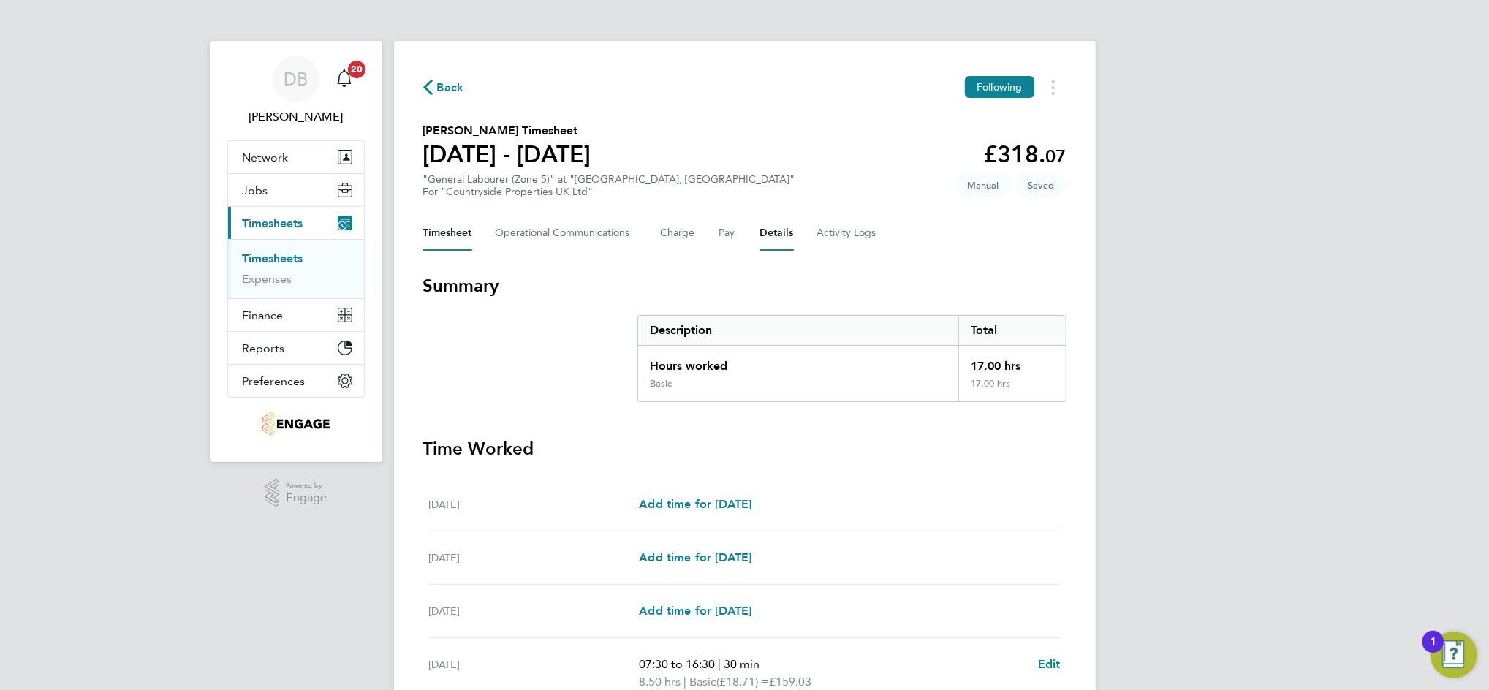
click at [775, 233] on button "Details" at bounding box center [777, 233] width 34 height 35
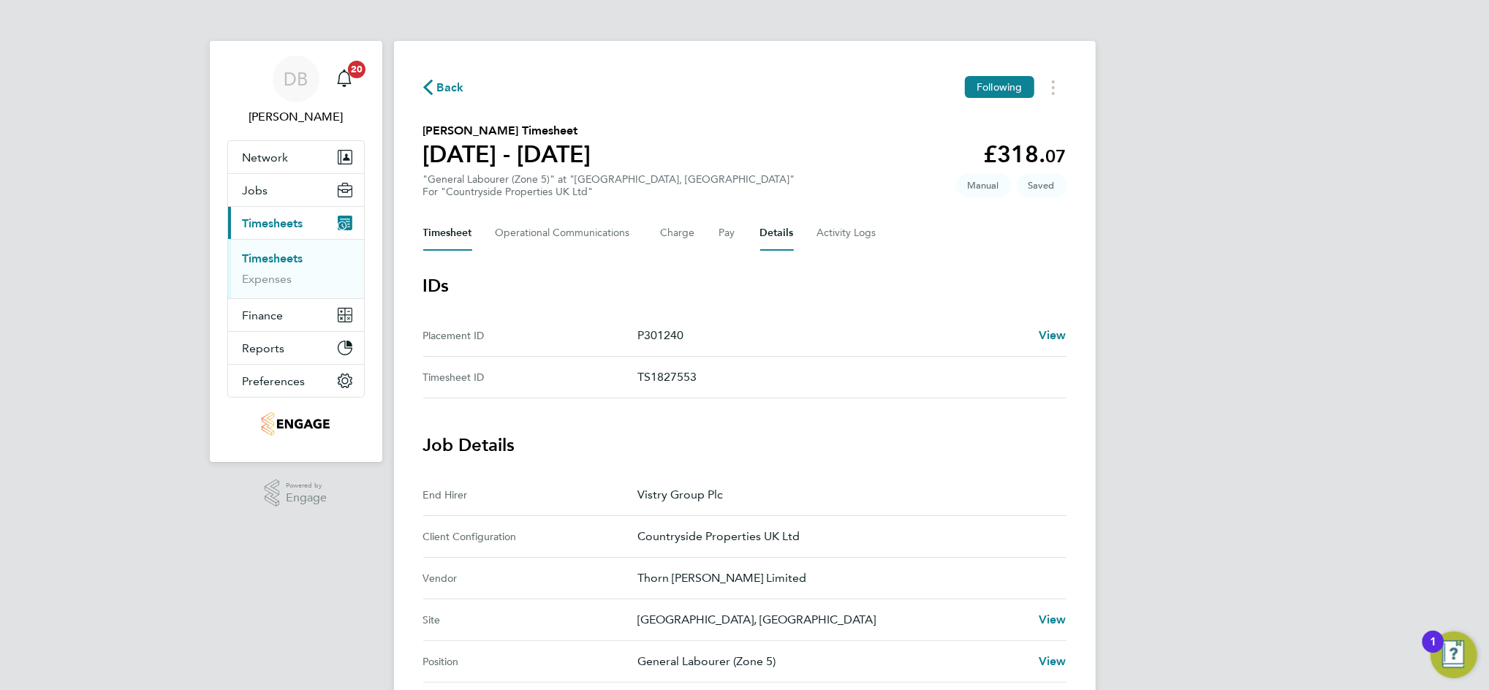
click at [441, 239] on button "Timesheet" at bounding box center [447, 233] width 49 height 35
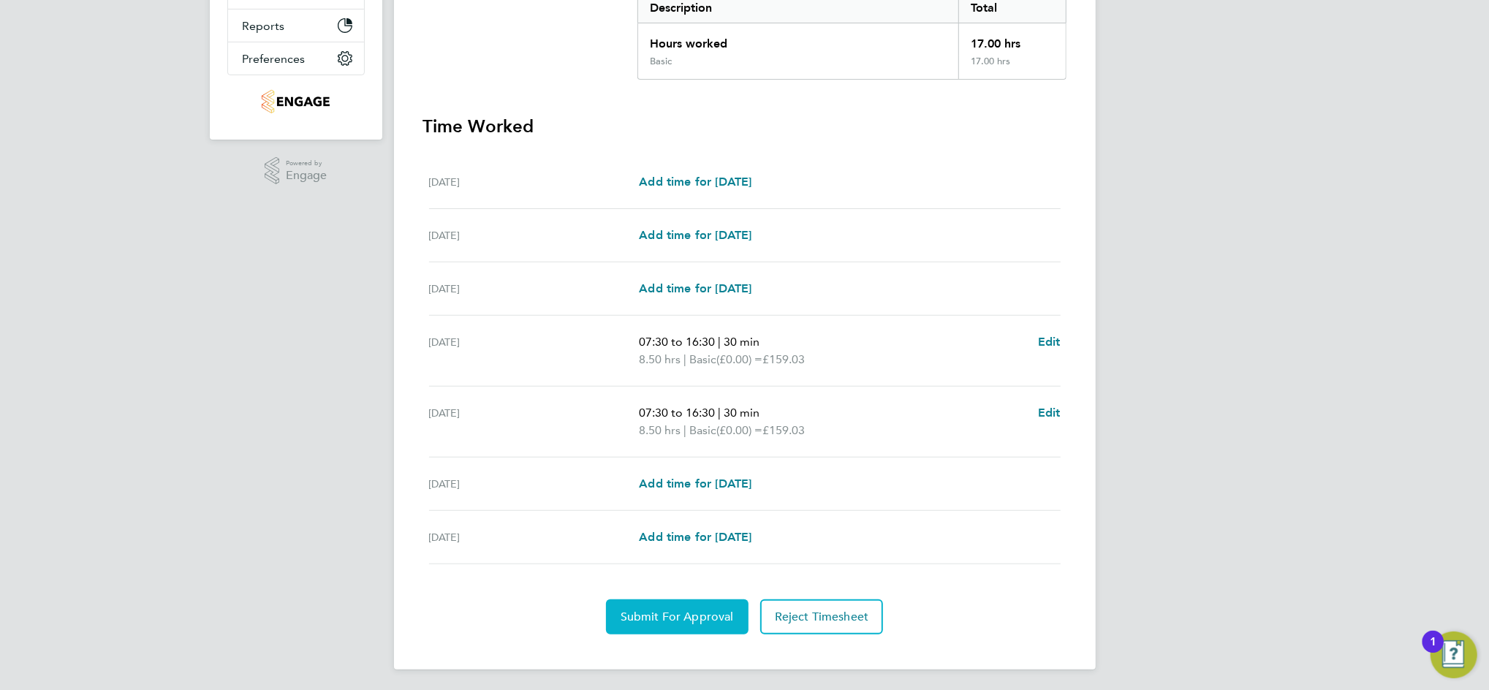
click at [703, 610] on span "Submit For Approval" at bounding box center [677, 617] width 113 height 15
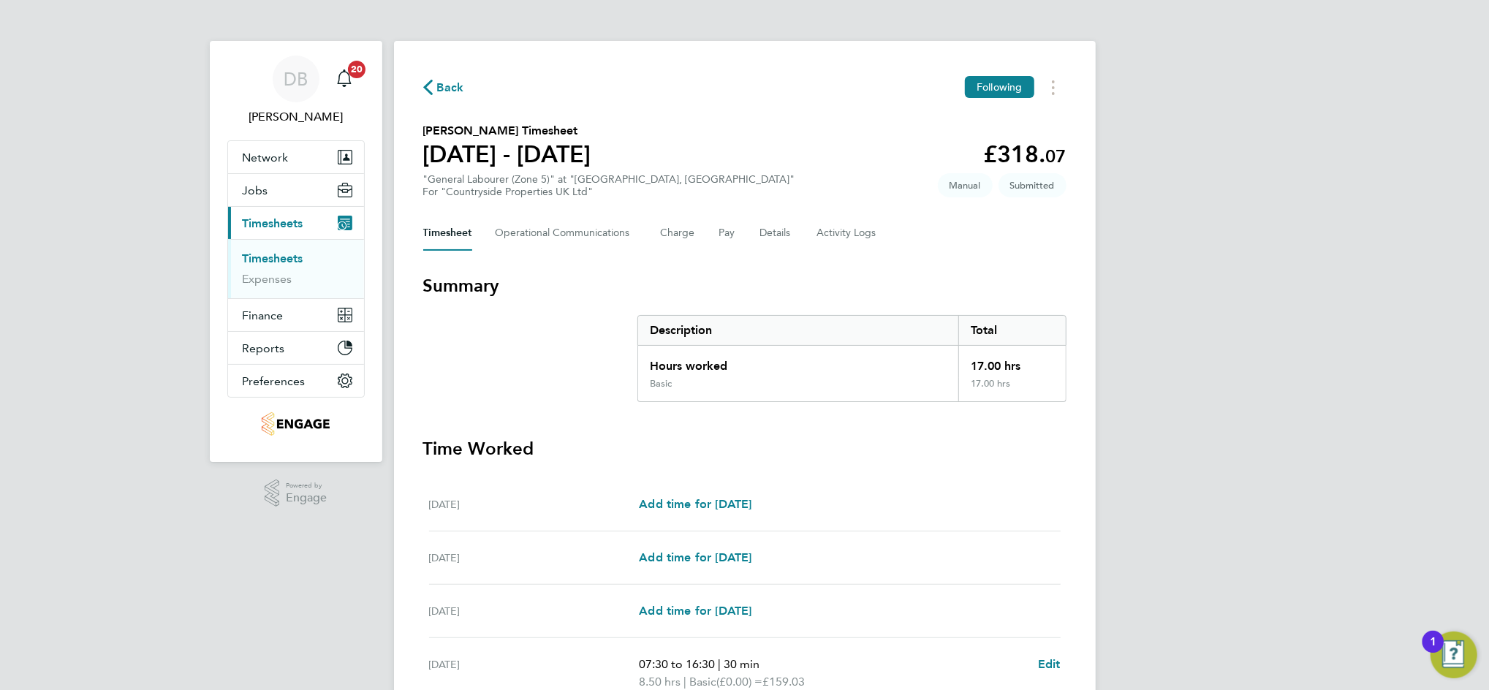
click at [448, 85] on span "Back" at bounding box center [450, 88] width 27 height 18
